Goal: Check status: Check status

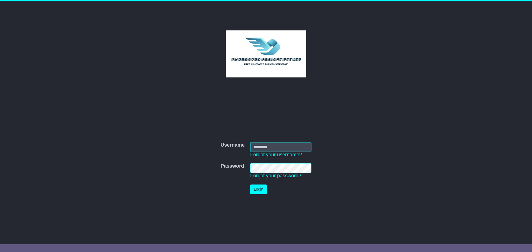
type input "****"
click at [262, 189] on button "Login" at bounding box center [258, 190] width 17 height 10
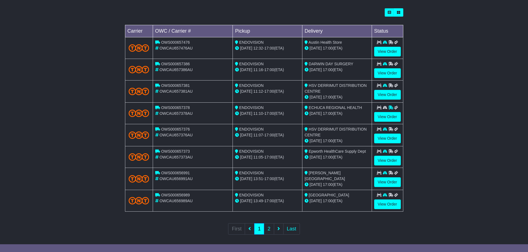
scroll to position [158, 0]
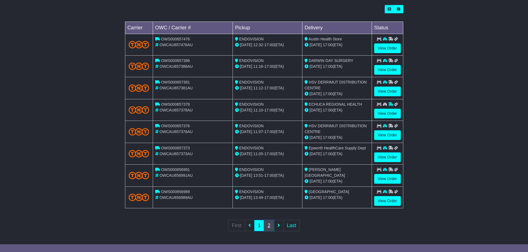
click at [269, 225] on link "2" at bounding box center [269, 225] width 10 height 11
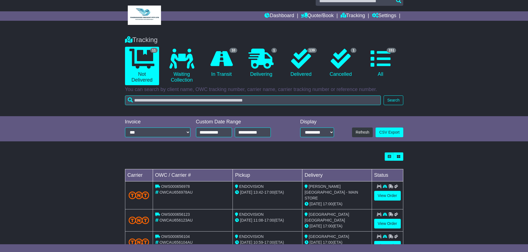
scroll to position [0, 0]
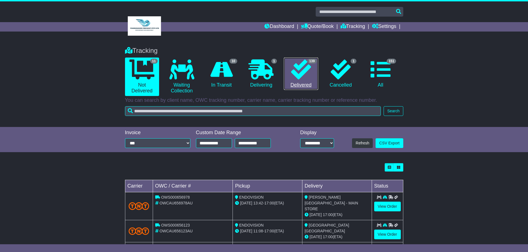
click at [303, 70] on icon at bounding box center [301, 70] width 20 height 20
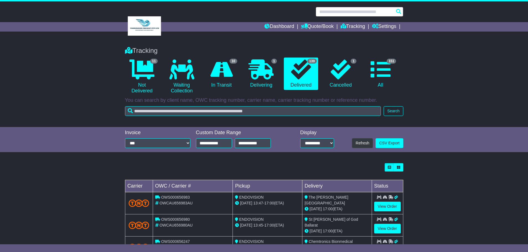
click at [328, 13] on input "text" at bounding box center [360, 12] width 88 height 10
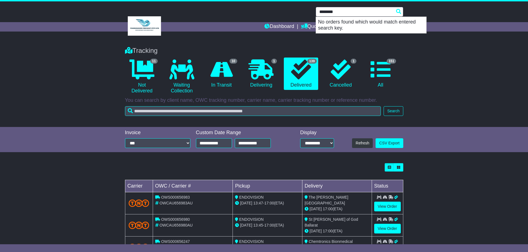
type input "********"
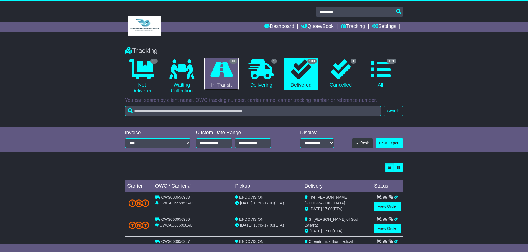
click at [219, 68] on icon at bounding box center [221, 70] width 22 height 20
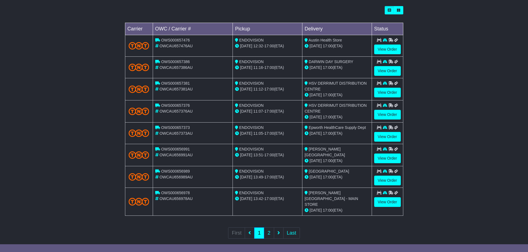
scroll to position [159, 0]
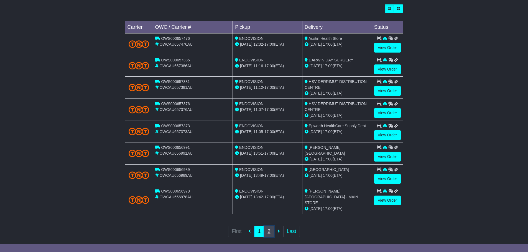
click at [268, 226] on link "2" at bounding box center [269, 231] width 10 height 11
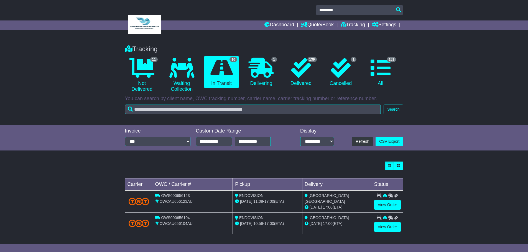
scroll to position [0, 0]
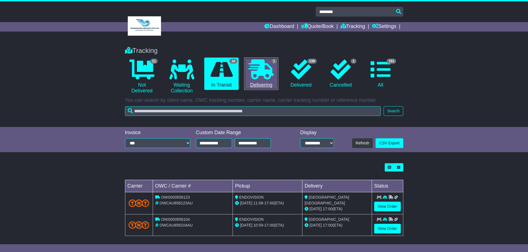
click at [261, 70] on icon at bounding box center [261, 70] width 25 height 20
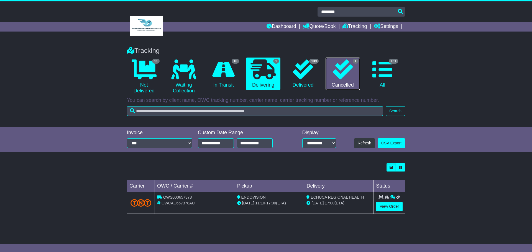
click at [340, 66] on icon at bounding box center [343, 70] width 20 height 20
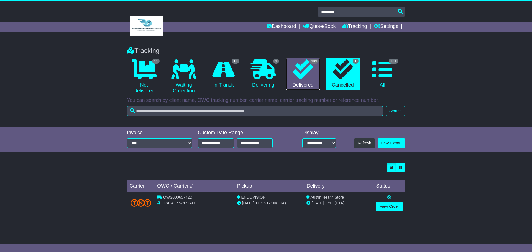
click at [294, 66] on icon at bounding box center [303, 70] width 20 height 20
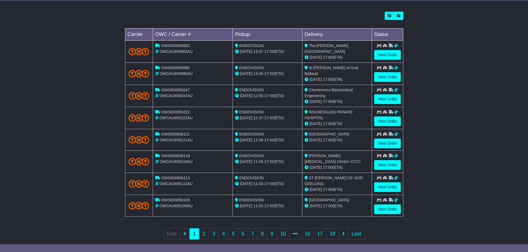
scroll to position [159, 0]
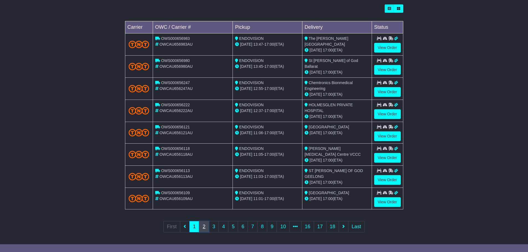
click at [204, 225] on link "2" at bounding box center [204, 226] width 10 height 11
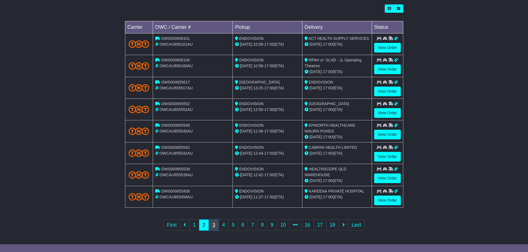
click at [214, 224] on link "3" at bounding box center [214, 225] width 10 height 11
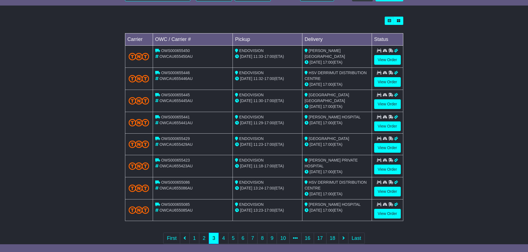
scroll to position [160, 0]
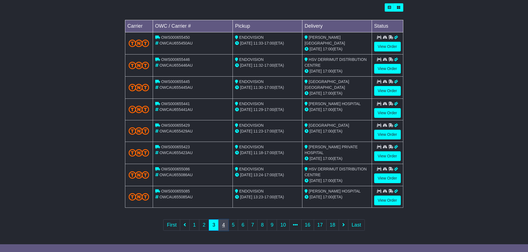
click at [221, 225] on link "4" at bounding box center [223, 225] width 10 height 11
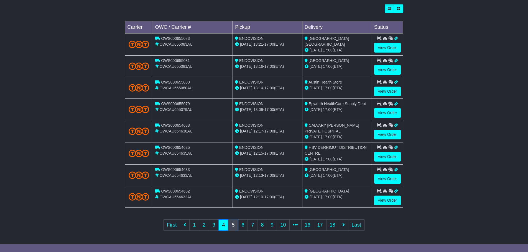
click at [232, 223] on link "5" at bounding box center [233, 225] width 10 height 11
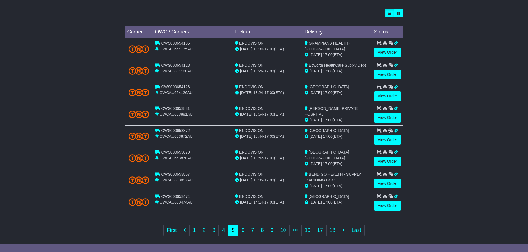
scroll to position [160, 0]
